Goal: Task Accomplishment & Management: Manage account settings

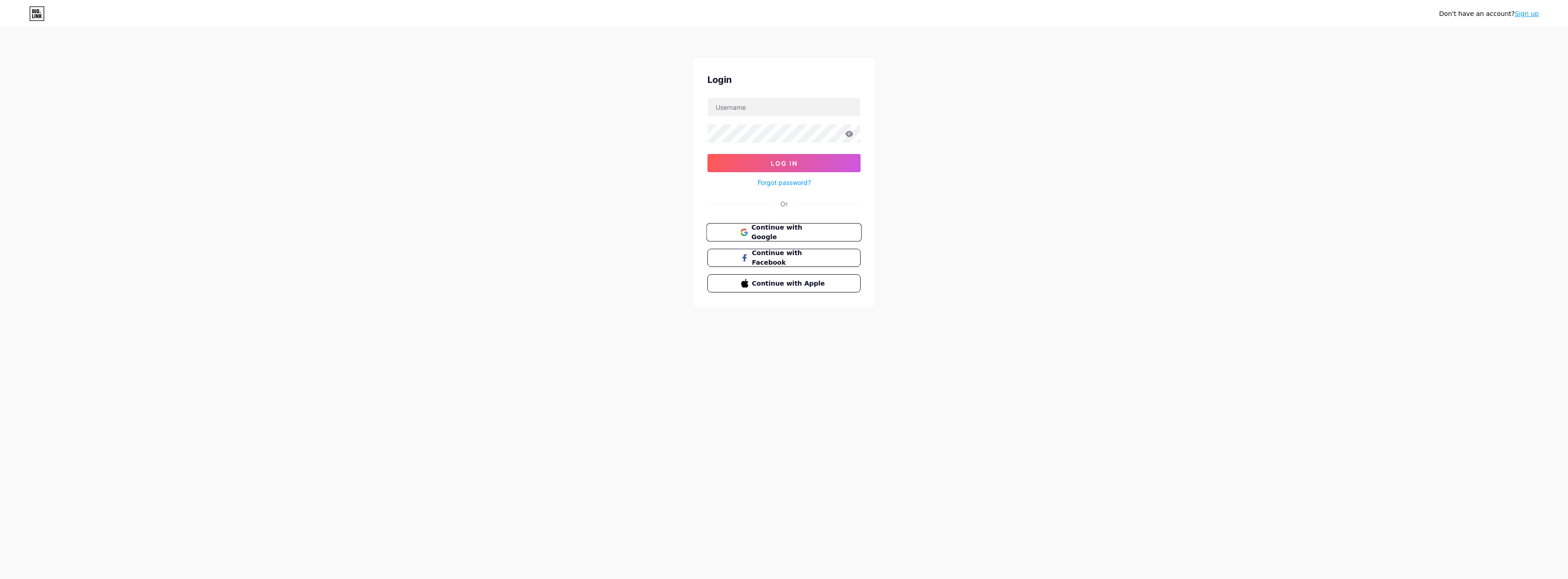
click at [785, 230] on span "Continue with Google" at bounding box center [788, 233] width 76 height 19
click at [797, 247] on span "Continue with Google" at bounding box center [788, 248] width 76 height 19
click at [816, 234] on span "Continue with Google" at bounding box center [788, 233] width 76 height 19
click at [796, 225] on button "Continue with Google" at bounding box center [784, 232] width 156 height 18
click at [779, 226] on button "Continue with Google" at bounding box center [784, 232] width 156 height 18
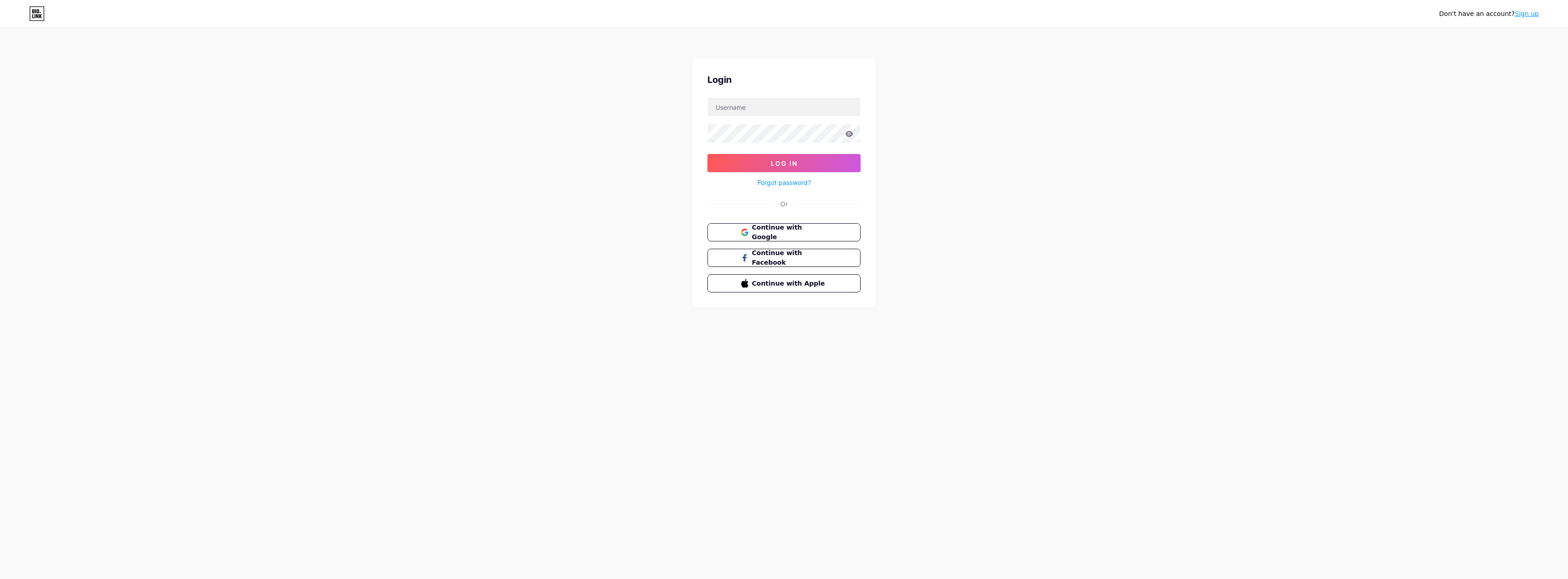
click at [570, 91] on div "Don't have an account? Sign up Login Log In Forgot password? Or Continue with G…" at bounding box center [784, 168] width 1568 height 336
click at [38, 15] on icon at bounding box center [37, 16] width 2 height 4
click at [783, 109] on input "text" at bounding box center [784, 107] width 153 height 18
type input "[EMAIL_ADDRESS][DOMAIN_NAME]"
click at [781, 178] on link "Forgot password?" at bounding box center [784, 182] width 53 height 10
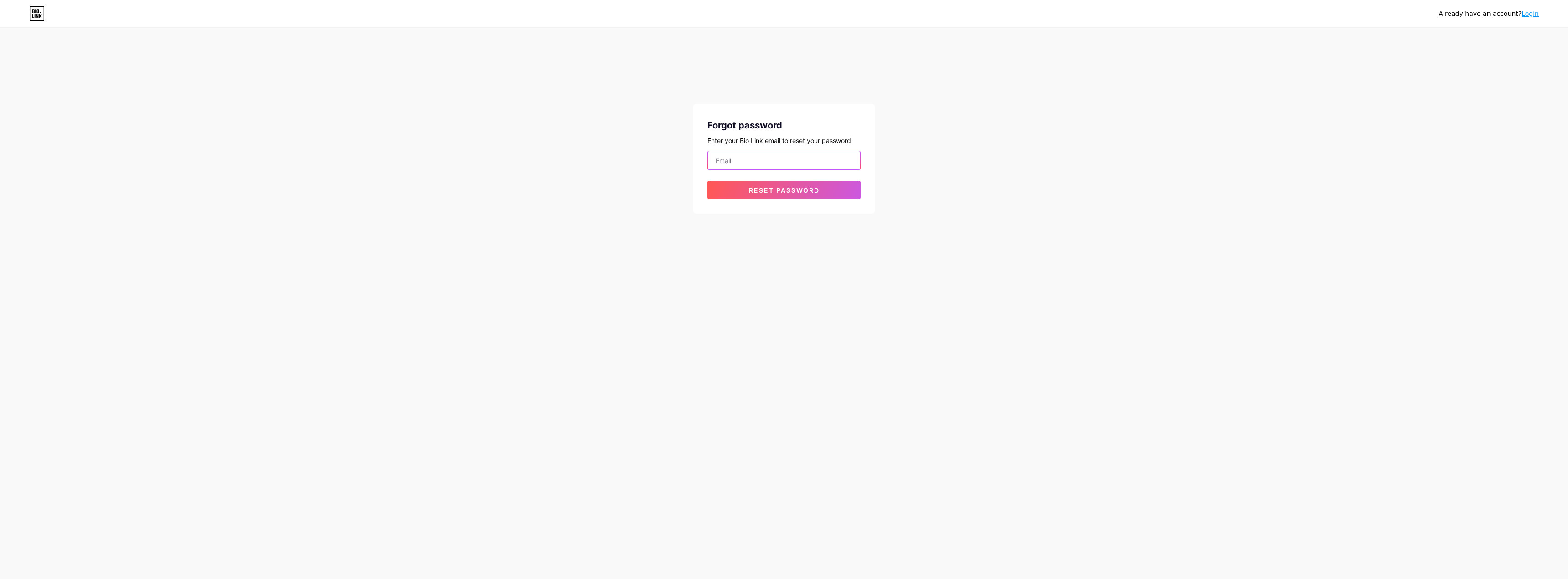
click at [770, 161] on input "email" at bounding box center [784, 160] width 153 height 18
type input "[EMAIL_ADDRESS][DOMAIN_NAME]"
click at [778, 203] on div "Forgot password Enter your Bio Link email to reset your password [EMAIL_ADDRESS…" at bounding box center [784, 158] width 182 height 110
click at [785, 192] on span "Reset password" at bounding box center [784, 190] width 71 height 8
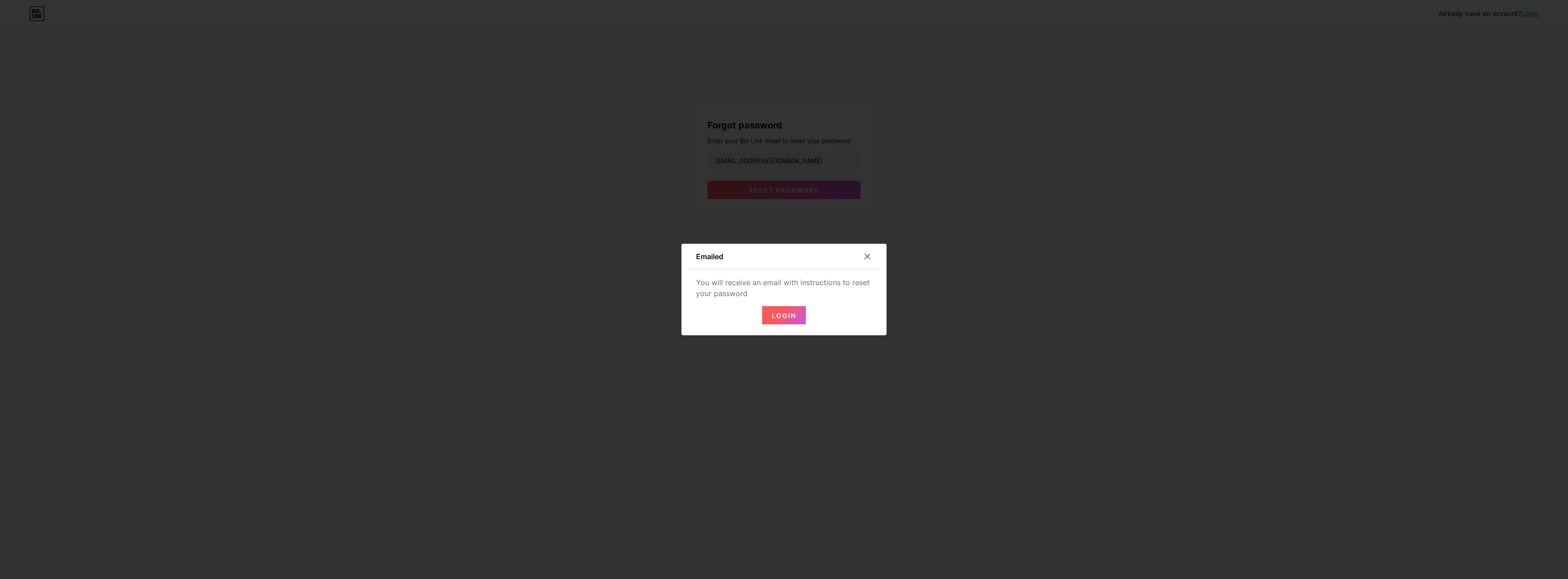
click at [784, 321] on button "Login" at bounding box center [784, 315] width 43 height 18
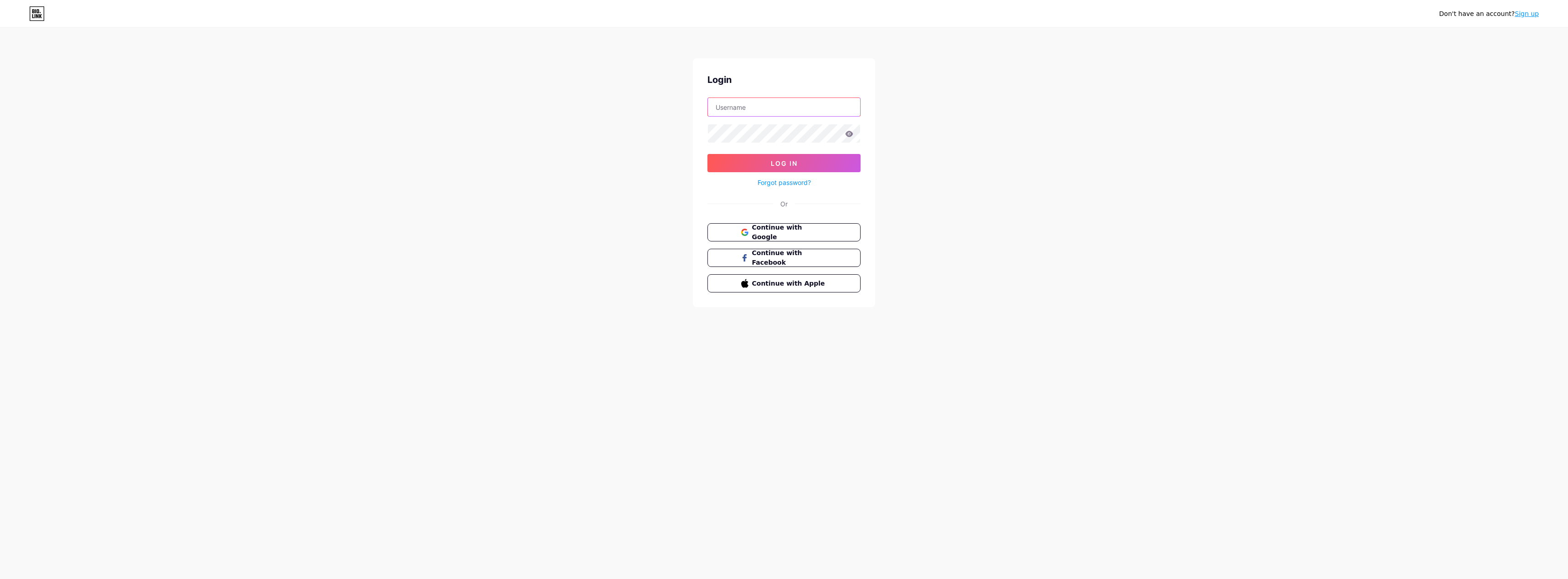
click at [791, 103] on input "text" at bounding box center [784, 107] width 153 height 18
type input "[EMAIL_ADDRESS][DOMAIN_NAME]"
drag, startPoint x: 798, startPoint y: 165, endPoint x: 804, endPoint y: 164, distance: 6.1
click at [798, 165] on button "Log In" at bounding box center [784, 163] width 153 height 18
click at [1010, 92] on div "Don't have an account? Sign up Login [EMAIL_ADDRESS][DOMAIN_NAME] Log In Forgot…" at bounding box center [784, 168] width 1568 height 336
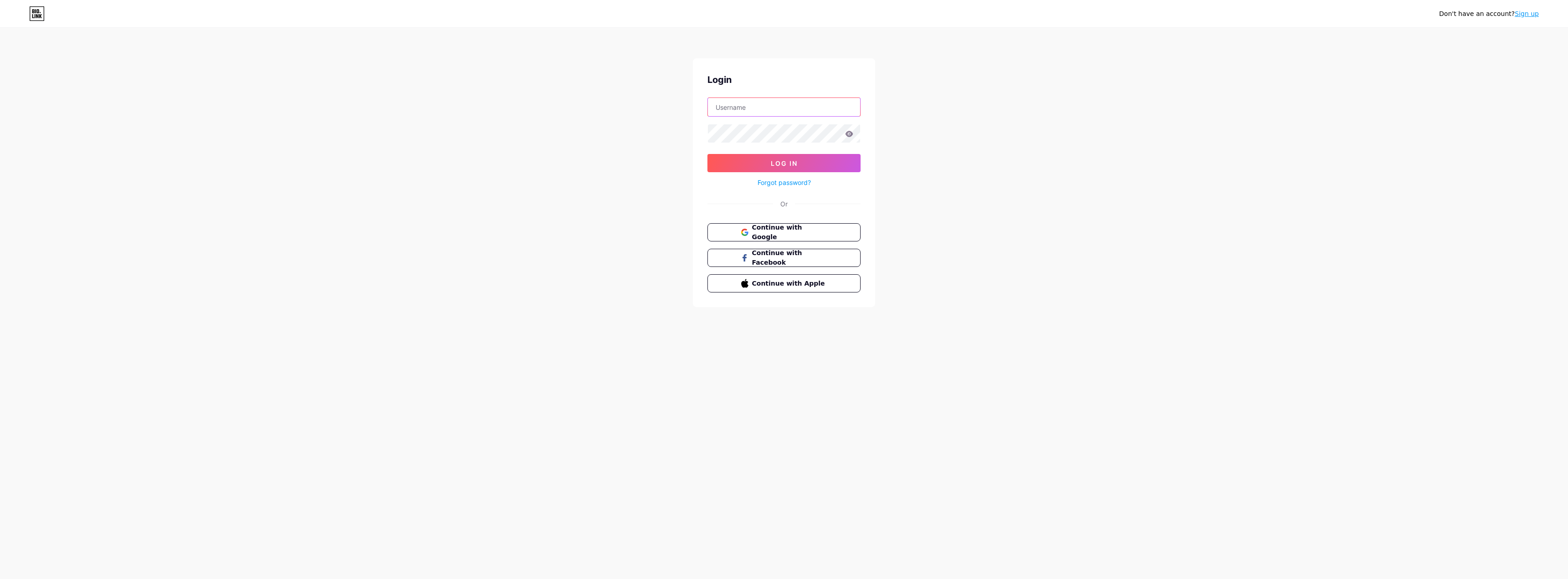
type input "[EMAIL_ADDRESS][DOMAIN_NAME]"
click at [788, 146] on form "[EMAIL_ADDRESS][DOMAIN_NAME] Log In Forgot password?" at bounding box center [784, 142] width 153 height 91
click at [784, 166] on span "Log In" at bounding box center [784, 164] width 26 height 8
click at [781, 157] on button "Log In" at bounding box center [784, 163] width 153 height 18
click at [426, 97] on div "Don't have an account? Sign up Login [EMAIL_ADDRESS][DOMAIN_NAME] Log In Forgot…" at bounding box center [784, 168] width 1568 height 336
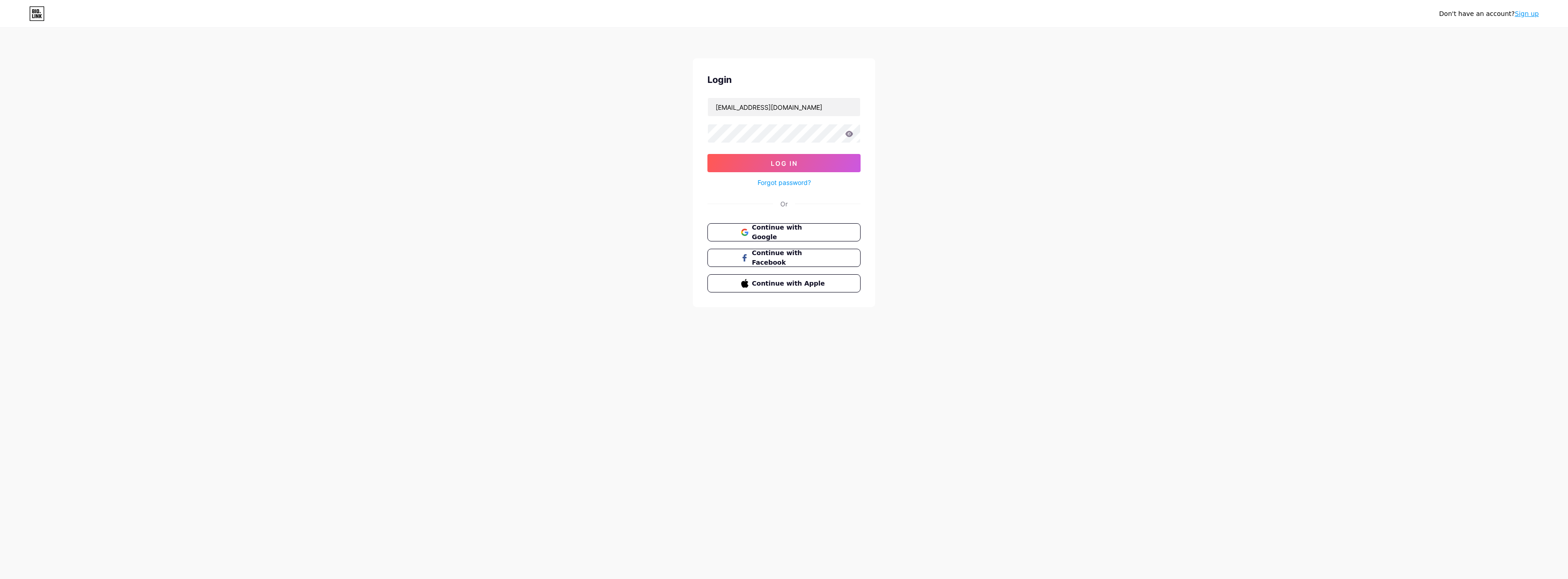
click at [776, 74] on div "Login" at bounding box center [784, 80] width 153 height 14
click at [1130, 131] on div "Don't have an account? Sign up Login [EMAIL_ADDRESS][DOMAIN_NAME] Log In Forgot…" at bounding box center [784, 168] width 1568 height 336
click at [853, 206] on div "Or" at bounding box center [784, 204] width 153 height 10
click at [959, 251] on div "Don't have an account? Sign up Login [EMAIL_ADDRESS][DOMAIN_NAME] Log In Forgot…" at bounding box center [784, 168] width 1568 height 336
click at [1429, 75] on div "Don't have an account? Sign up Login [EMAIL_ADDRESS][DOMAIN_NAME] Log In Forgot…" at bounding box center [784, 168] width 1568 height 336
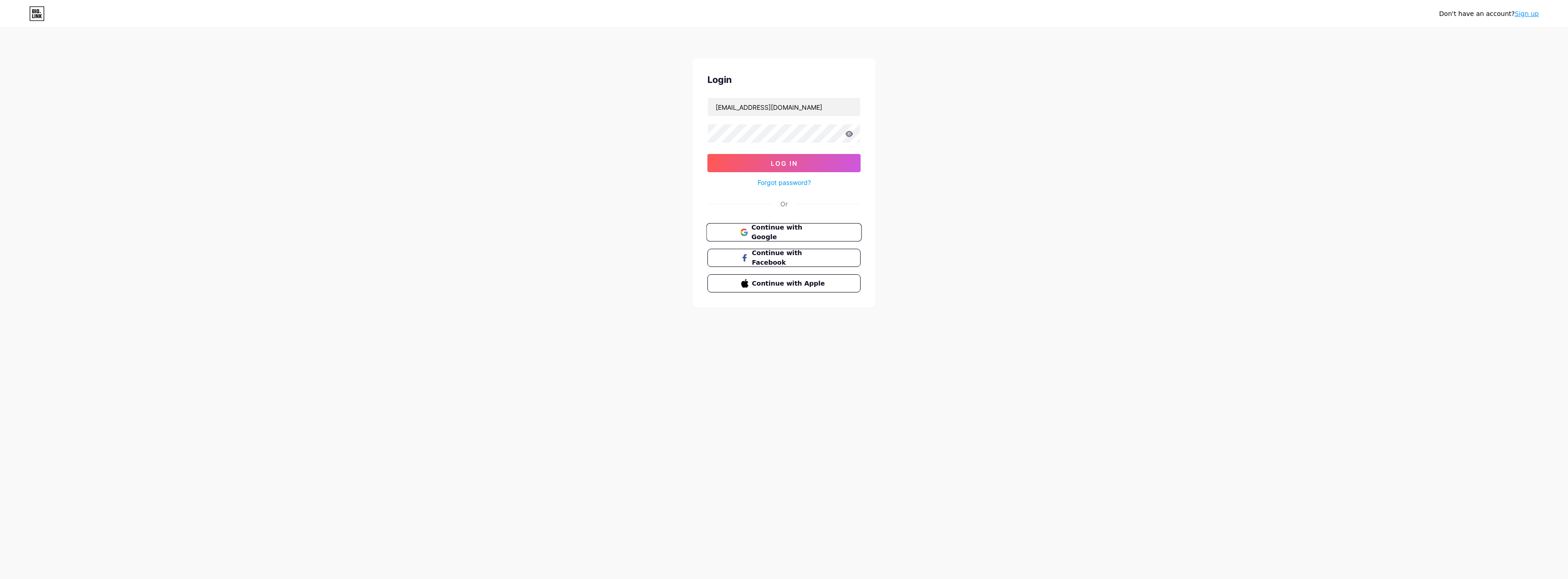
click at [791, 239] on button "Continue with Google" at bounding box center [784, 232] width 156 height 18
